Goal: Task Accomplishment & Management: Manage account settings

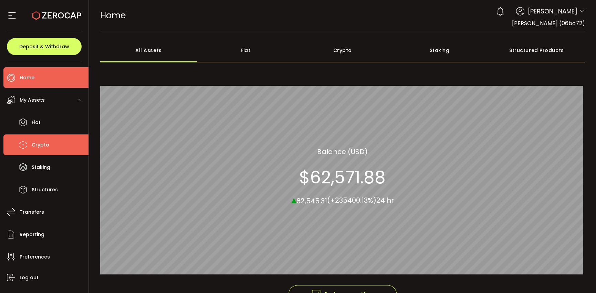
click at [42, 145] on span "Crypto" at bounding box center [41, 145] width 18 height 10
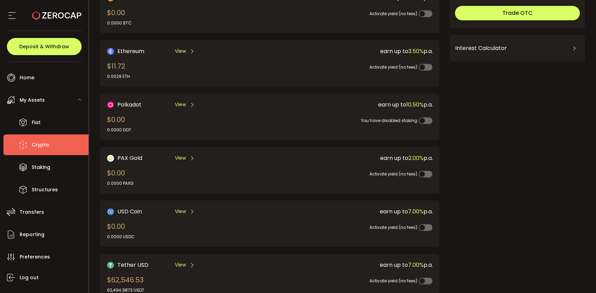
scroll to position [103, 0]
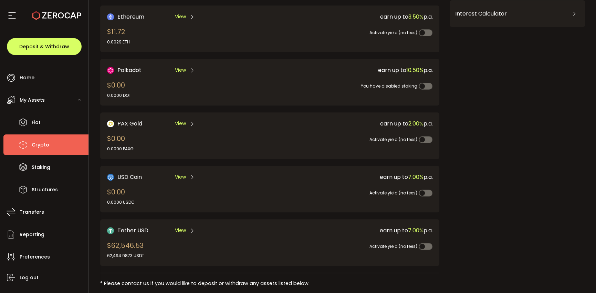
click at [179, 229] on span "View" at bounding box center [180, 230] width 11 height 7
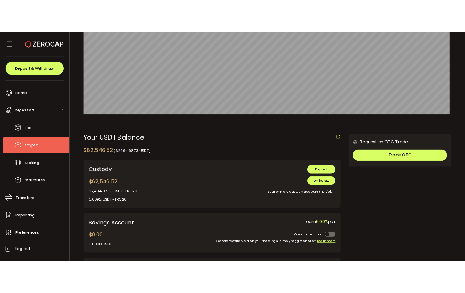
scroll to position [172, 0]
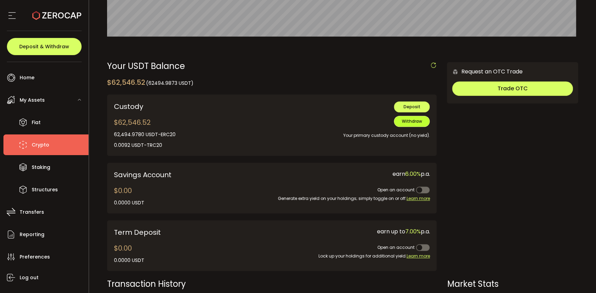
click at [408, 121] on span "Withdraw" at bounding box center [412, 121] width 20 height 6
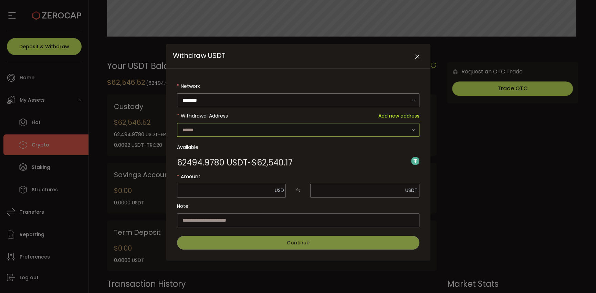
click at [217, 127] on input "Withdraw USDT" at bounding box center [298, 130] width 242 height 14
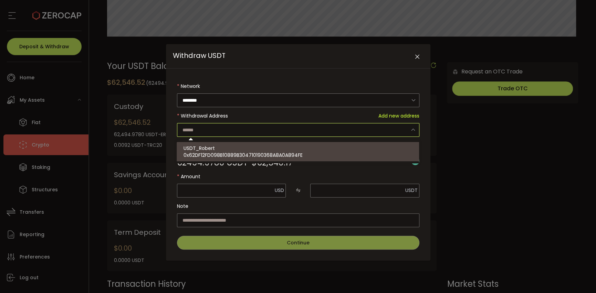
click at [201, 154] on span "0x62DF12FD098B10889B304710190368A8A0A894FE" at bounding box center [243, 154] width 119 height 7
type input "**********"
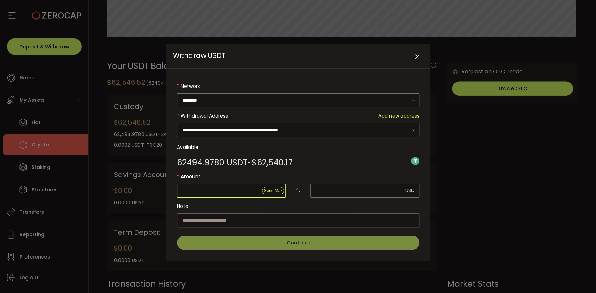
click at [247, 192] on input "Withdraw USDT" at bounding box center [231, 191] width 109 height 14
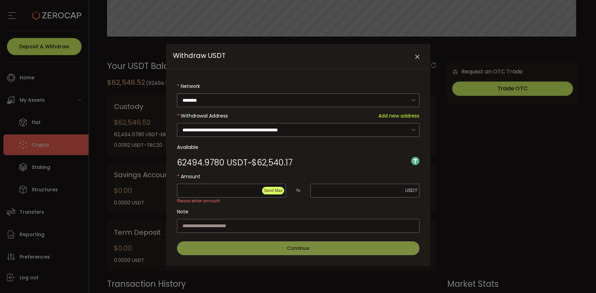
click at [270, 191] on span "Send Max" at bounding box center [273, 190] width 19 height 5
type input "********"
type input "**********"
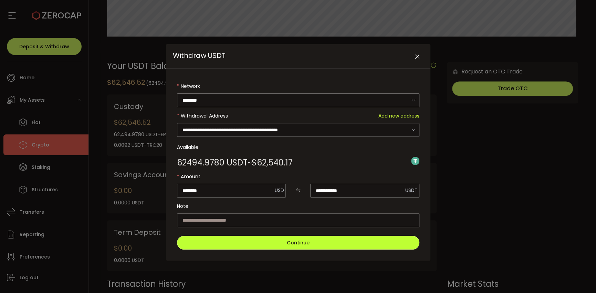
click at [272, 242] on button "Continue" at bounding box center [298, 243] width 242 height 14
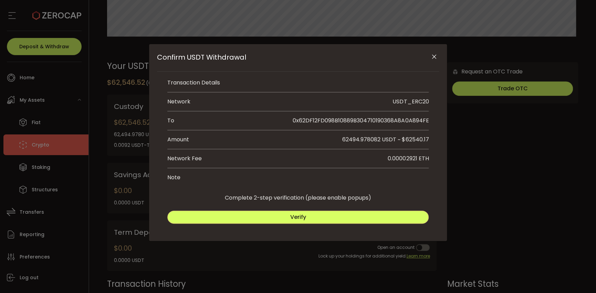
click at [299, 215] on span "Verify" at bounding box center [298, 217] width 16 height 8
click at [339, 214] on button "Submit" at bounding box center [364, 216] width 129 height 13
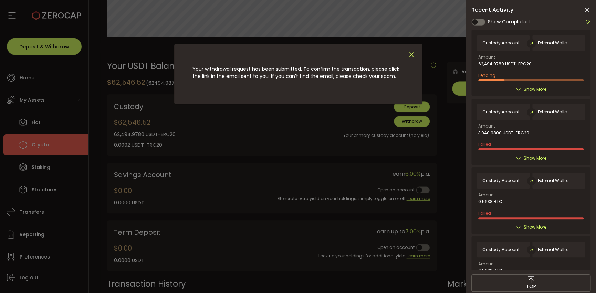
click at [413, 54] on icon "Close" at bounding box center [412, 55] width 8 height 8
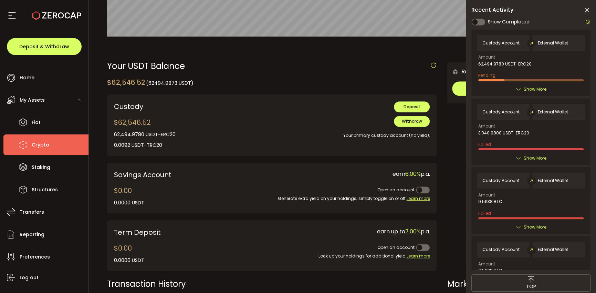
click at [587, 10] on icon at bounding box center [587, 10] width 7 height 7
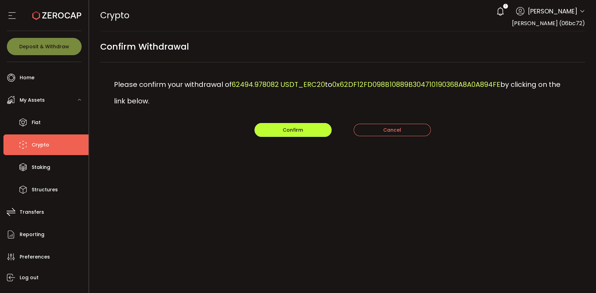
click at [291, 131] on span "Confirm" at bounding box center [293, 129] width 20 height 7
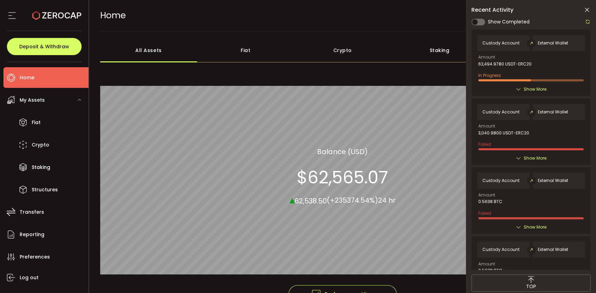
click at [51, 79] on li "Home" at bounding box center [45, 77] width 85 height 21
click at [513, 69] on div "Amount 62,494.9780 USDT-ERC20 In Progress Created By Robert Leeuwenburgh on 202…" at bounding box center [530, 68] width 105 height 26
click at [523, 89] on span "Show More" at bounding box center [534, 89] width 23 height 7
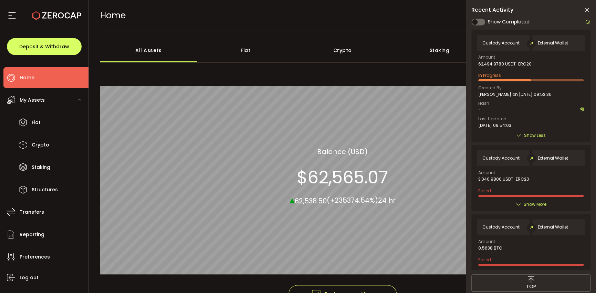
click at [512, 76] on div "In Progress" at bounding box center [530, 76] width 105 height 11
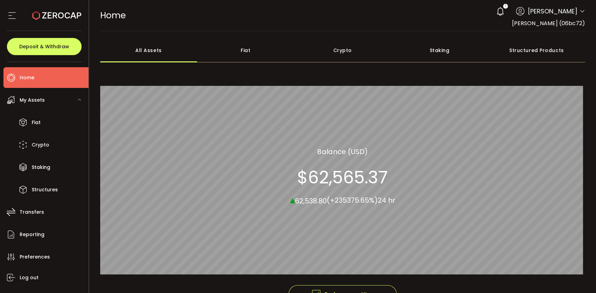
click at [495, 12] on icon at bounding box center [500, 12] width 10 height 10
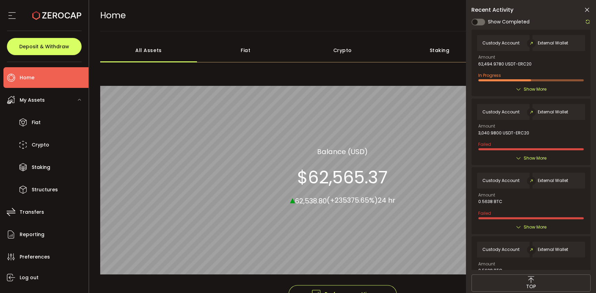
click at [531, 89] on span "Show More" at bounding box center [534, 89] width 23 height 7
